Goal: Information Seeking & Learning: Learn about a topic

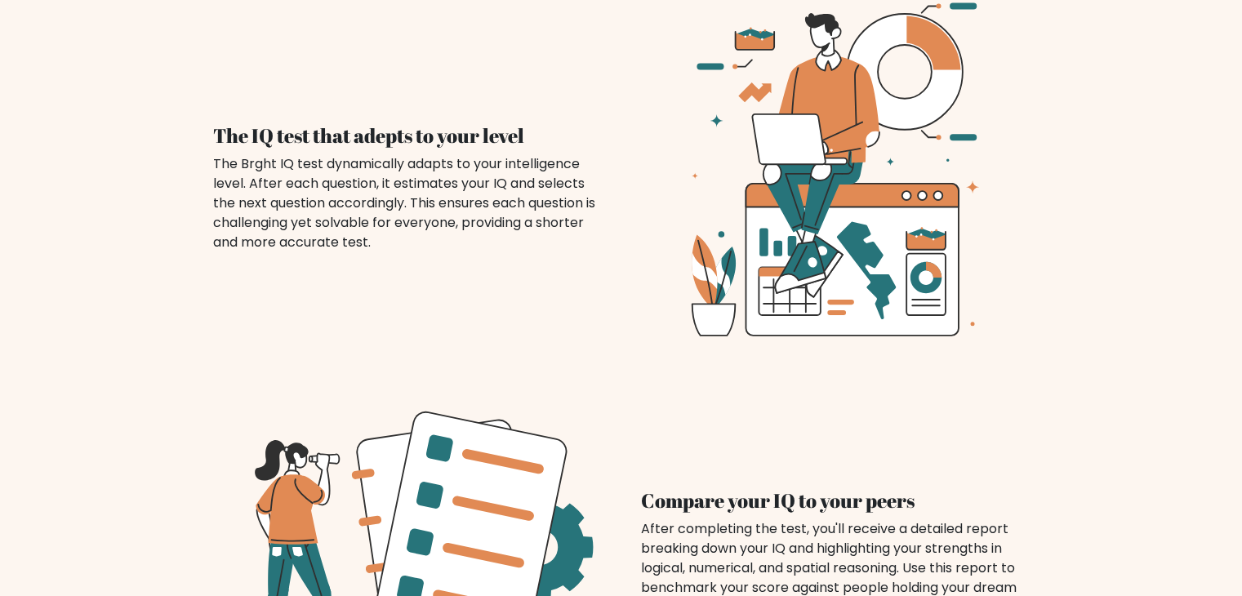
scroll to position [1220, 0]
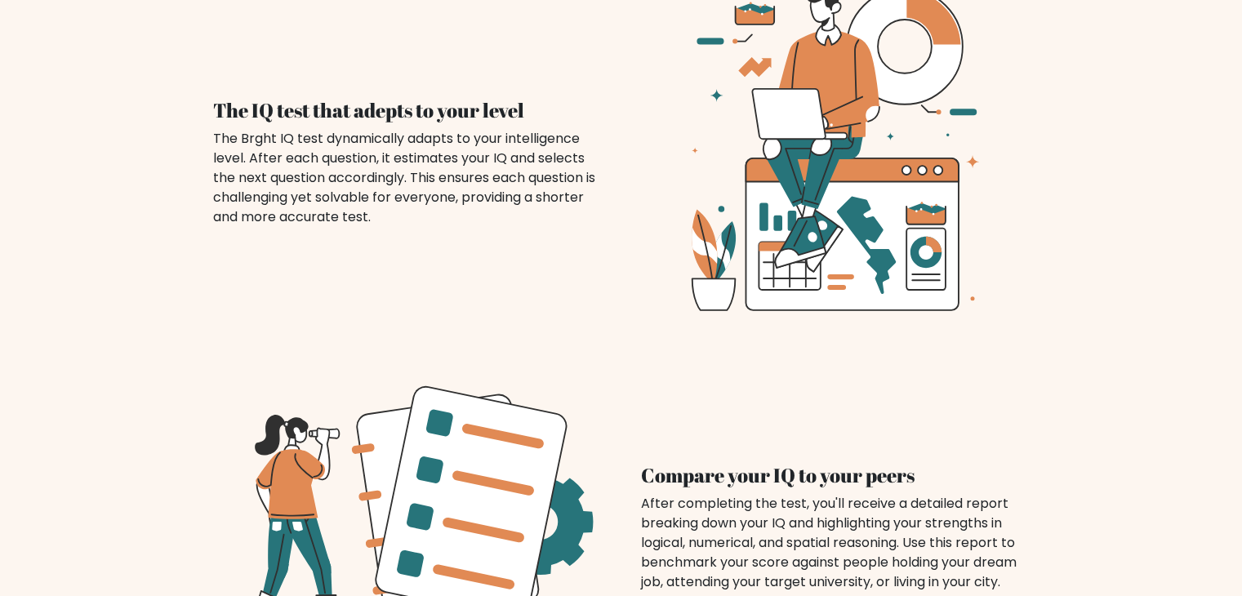
click at [506, 129] on div "The Brght IQ test dynamically adapts to your intelligence level. After each que…" at bounding box center [407, 178] width 389 height 98
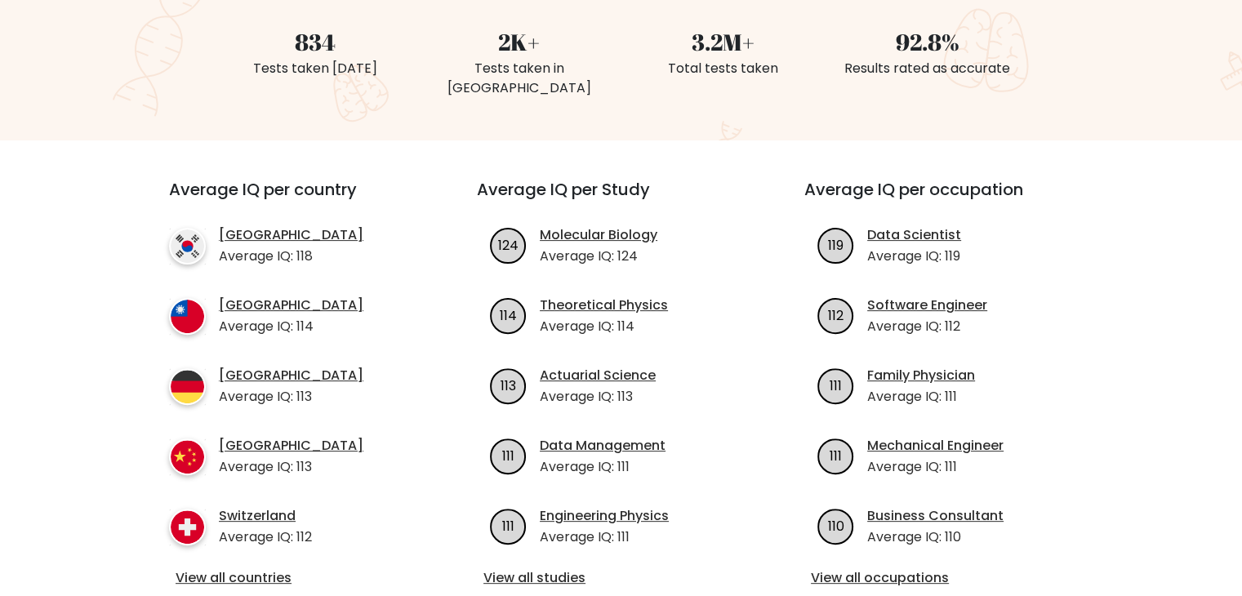
scroll to position [392, 0]
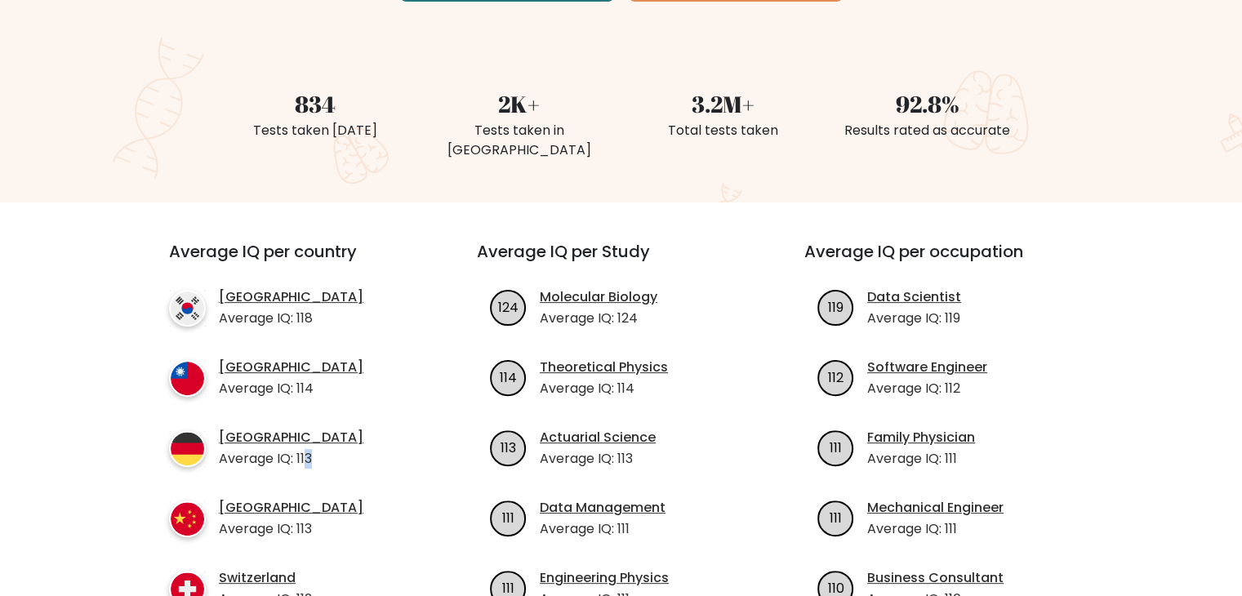
drag, startPoint x: 306, startPoint y: 439, endPoint x: 317, endPoint y: 439, distance: 10.7
click at [317, 439] on li "Germany Average IQ: 113" at bounding box center [293, 448] width 249 height 41
click at [315, 441] on li "Germany Average IQ: 113" at bounding box center [293, 448] width 249 height 41
drag, startPoint x: 298, startPoint y: 442, endPoint x: 319, endPoint y: 440, distance: 20.5
click at [319, 440] on li "Germany Average IQ: 113" at bounding box center [293, 448] width 249 height 41
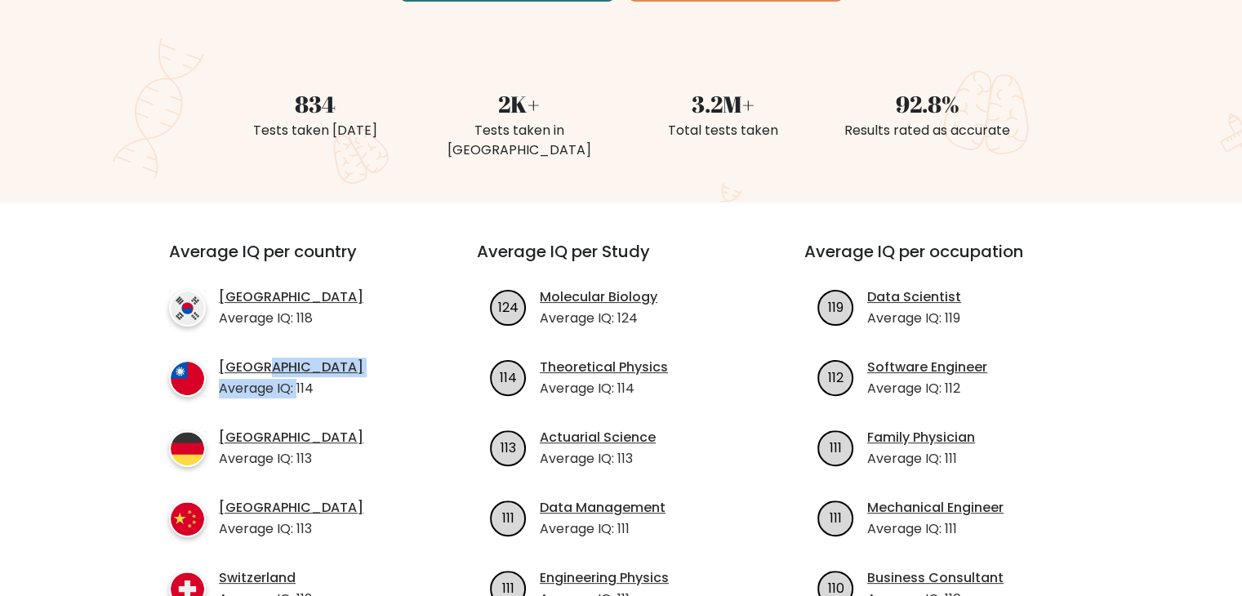
drag, startPoint x: 297, startPoint y: 367, endPoint x: 386, endPoint y: 337, distance: 93.3
click at [386, 358] on li "Taiwan Average IQ: 114" at bounding box center [293, 378] width 249 height 41
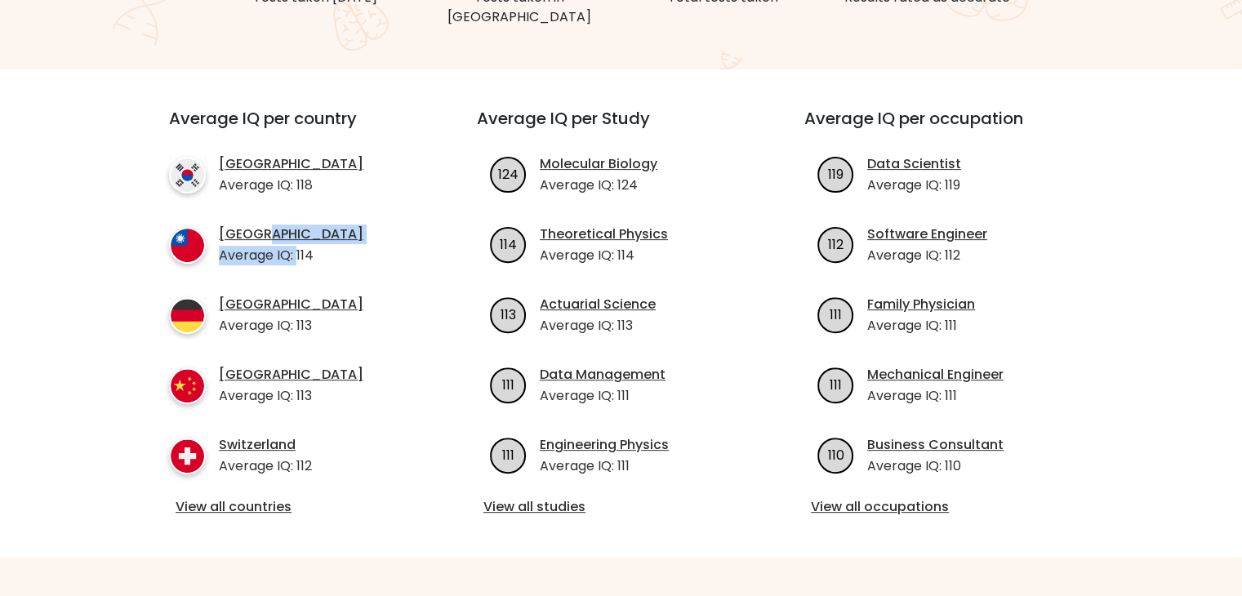
scroll to position [526, 0]
click at [728, 128] on div "Average IQ per Study 124 Molecular Biology Average IQ: 124 114 Theoretical Phys…" at bounding box center [621, 313] width 328 height 410
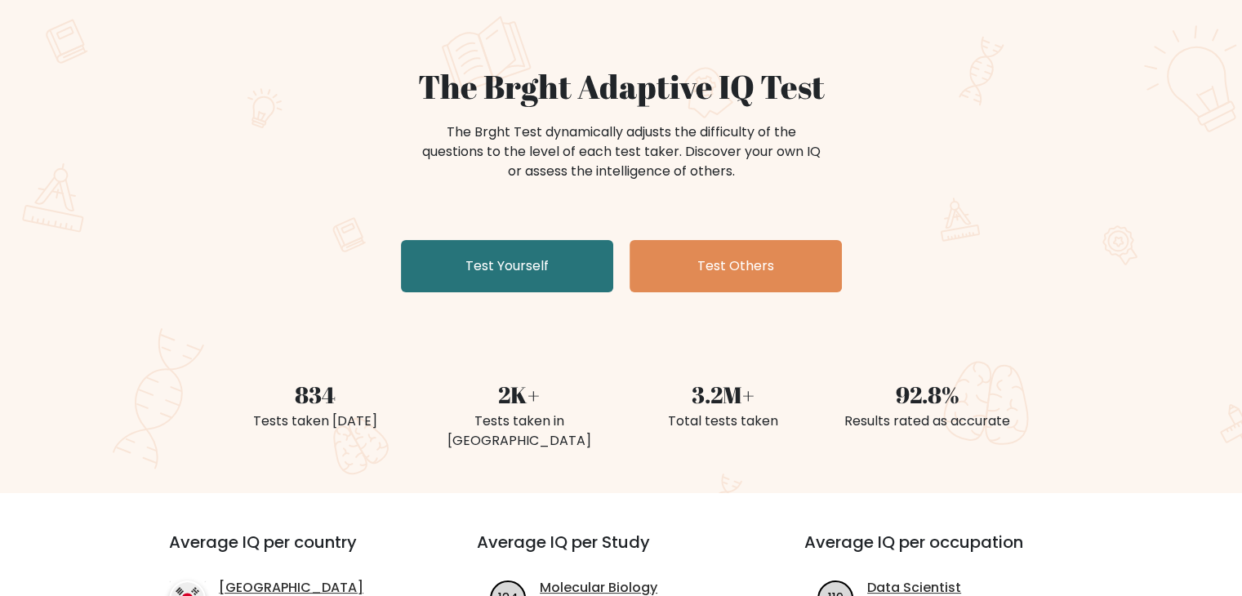
scroll to position [65, 0]
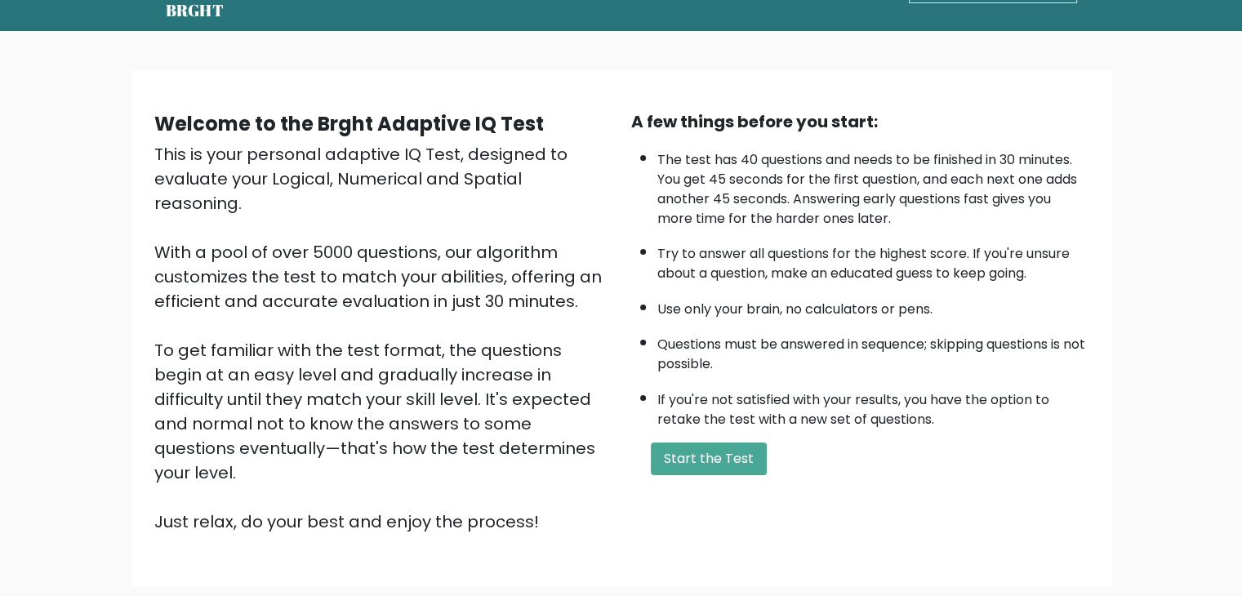
scroll to position [59, 0]
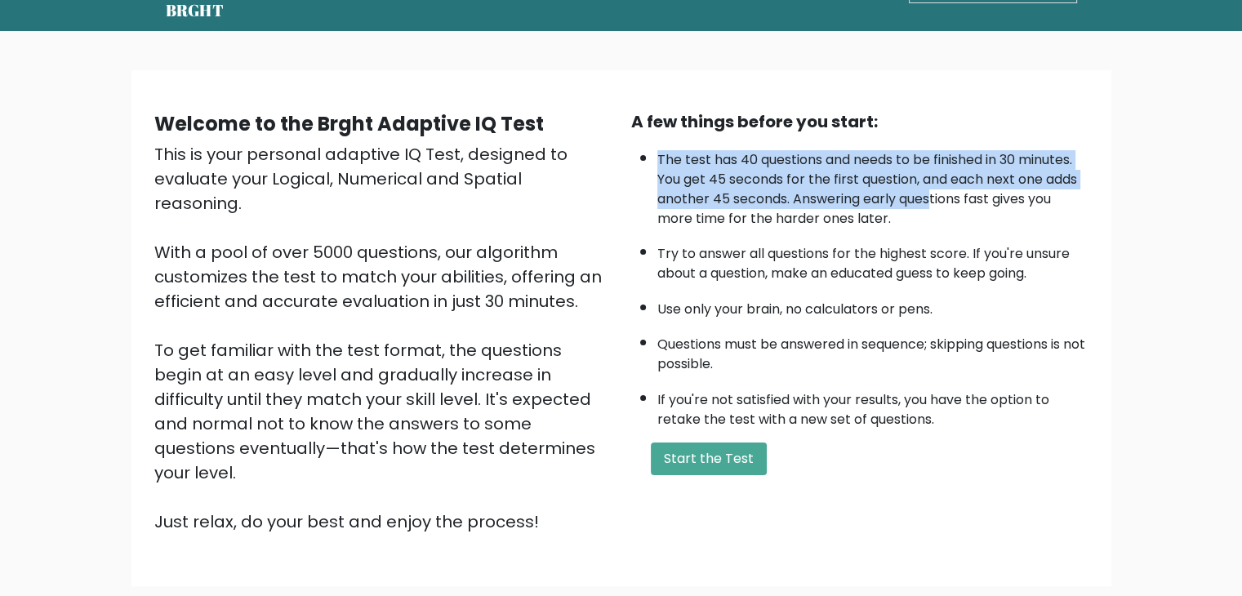
drag, startPoint x: 658, startPoint y: 151, endPoint x: 934, endPoint y: 197, distance: 279.9
click at [934, 197] on li "The test has 40 questions and needs to be finished in 30 minutes. You get 45 se…" at bounding box center [873, 185] width 431 height 87
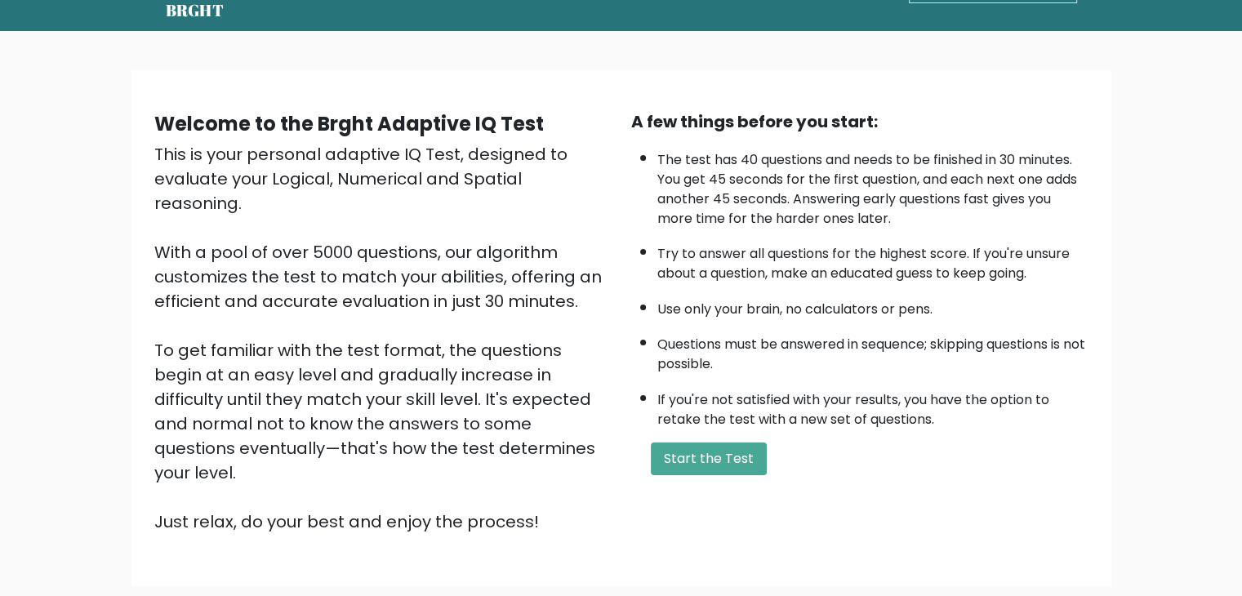
click at [963, 194] on li "The test has 40 questions and needs to be finished in 30 minutes. You get 45 se…" at bounding box center [873, 185] width 431 height 87
click at [820, 216] on li "The test has 40 questions and needs to be finished in 30 minutes. You get 45 se…" at bounding box center [873, 185] width 431 height 87
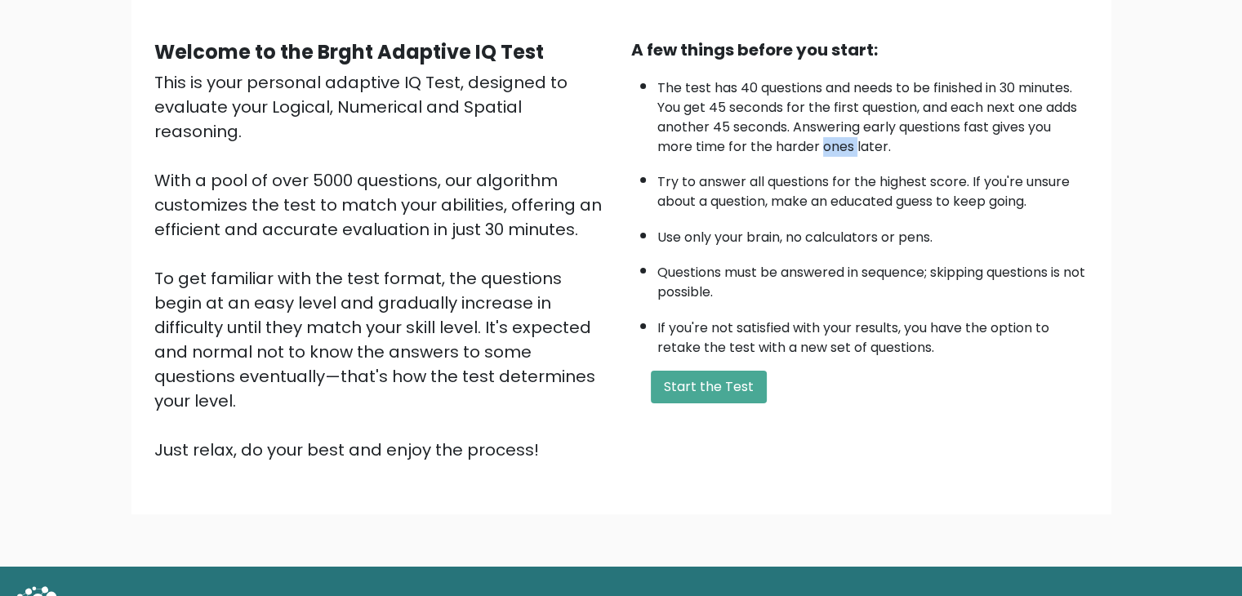
scroll to position [152, 0]
